Goal: Browse casually

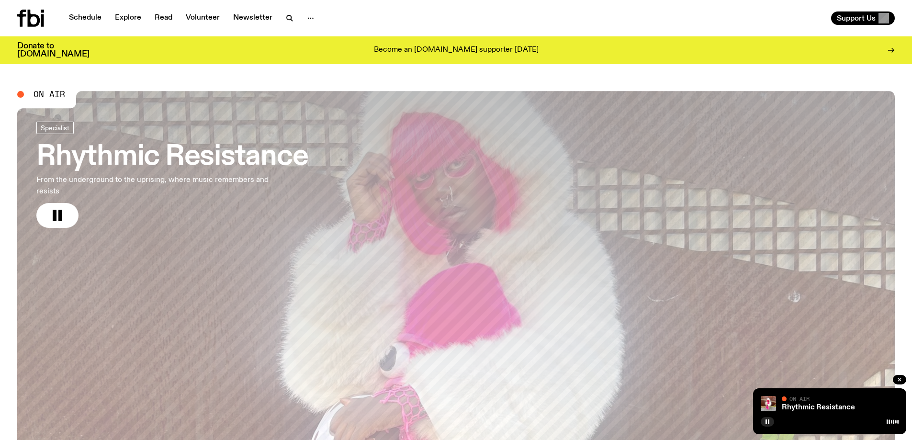
click at [43, 214] on button "button" at bounding box center [57, 215] width 42 height 25
click at [54, 213] on icon "button" at bounding box center [58, 215] width 11 height 12
click at [62, 221] on rect "button" at bounding box center [60, 215] width 4 height 11
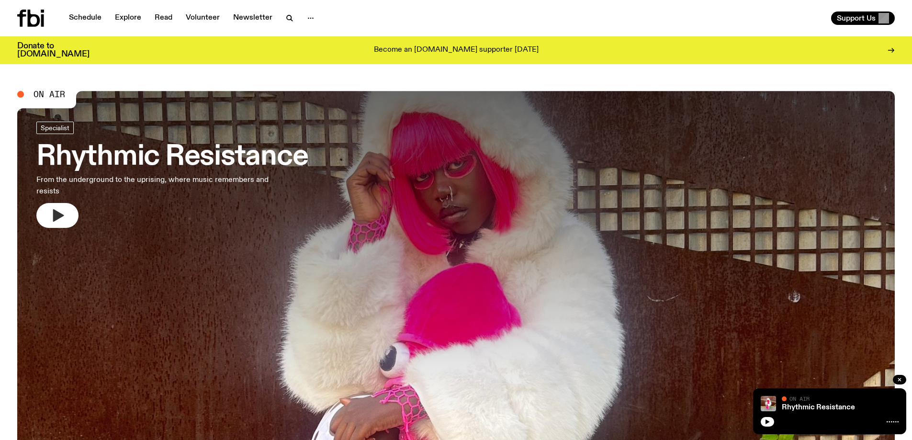
click at [63, 209] on icon "button" at bounding box center [57, 215] width 15 height 15
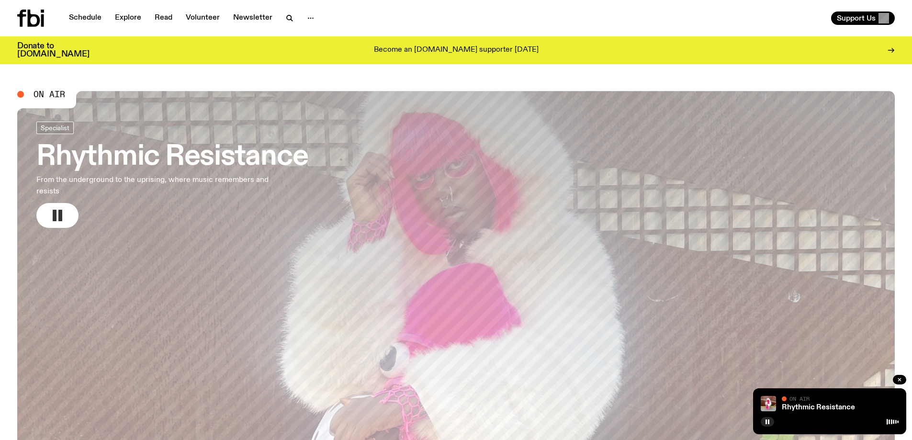
click at [60, 214] on rect "button" at bounding box center [60, 215] width 4 height 11
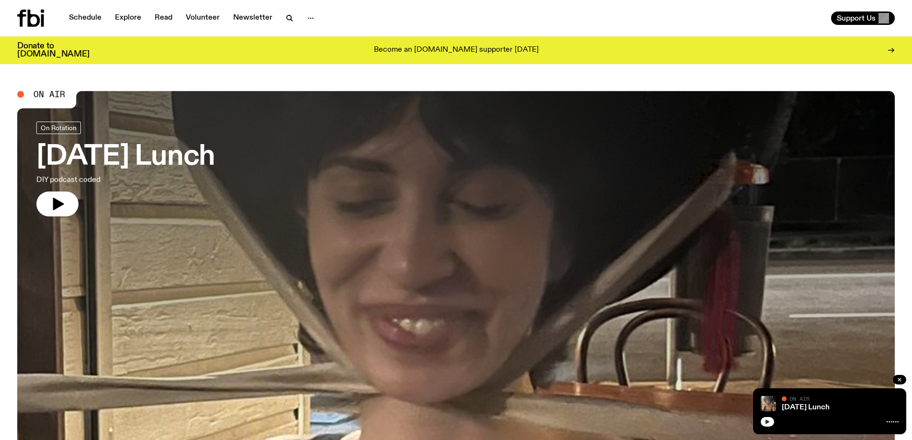
click at [770, 422] on icon "button" at bounding box center [768, 422] width 6 height 6
